Goal: Information Seeking & Learning: Learn about a topic

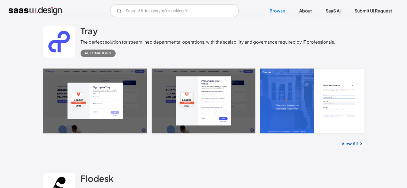
scroll to position [882, 0]
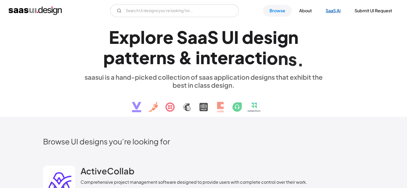
click at [337, 12] on link "SaaS Ai" at bounding box center [333, 11] width 28 height 12
click at [198, 111] on img at bounding box center [203, 103] width 162 height 28
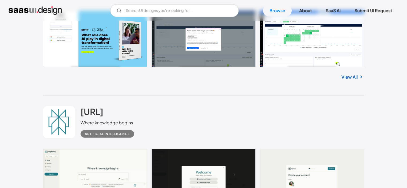
scroll to position [13395, 0]
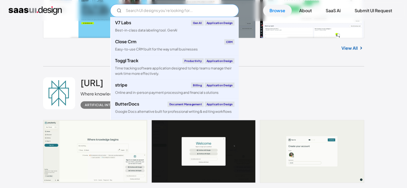
click at [149, 7] on input "Email Form" at bounding box center [174, 10] width 128 height 13
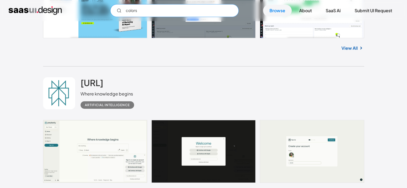
click at [147, 11] on input "colors" at bounding box center [174, 10] width 128 height 13
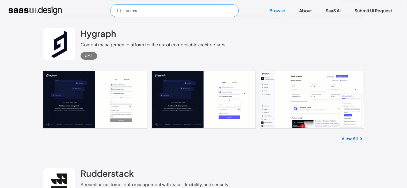
scroll to position [13994, 0]
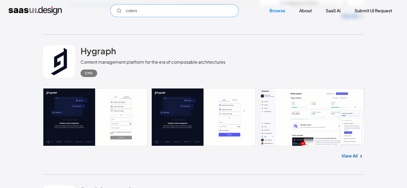
type input "colors"
